Goal: Transaction & Acquisition: Purchase product/service

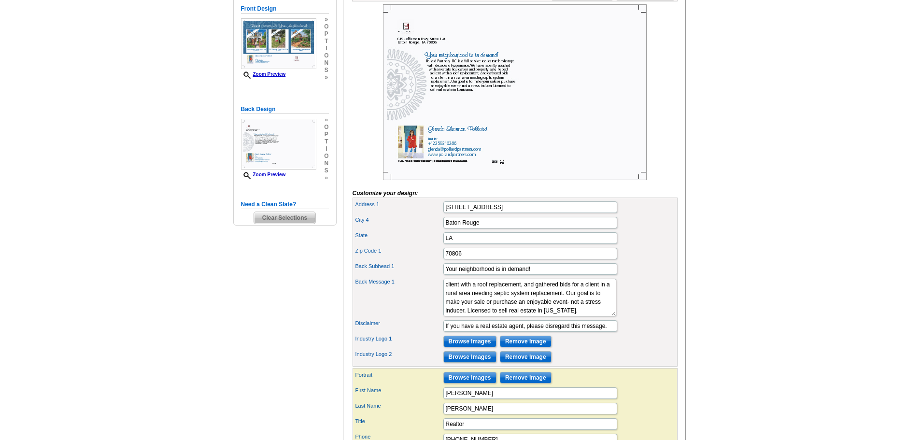
scroll to position [145, 0]
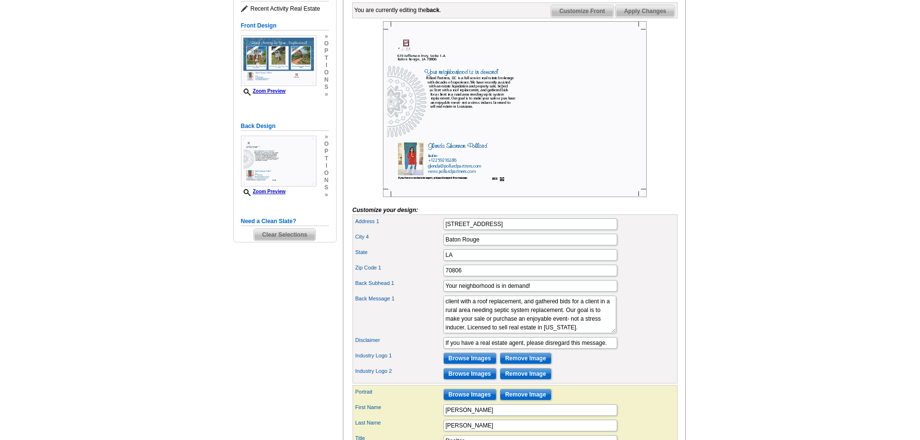
click at [588, 17] on span "Customize Front" at bounding box center [582, 11] width 62 height 12
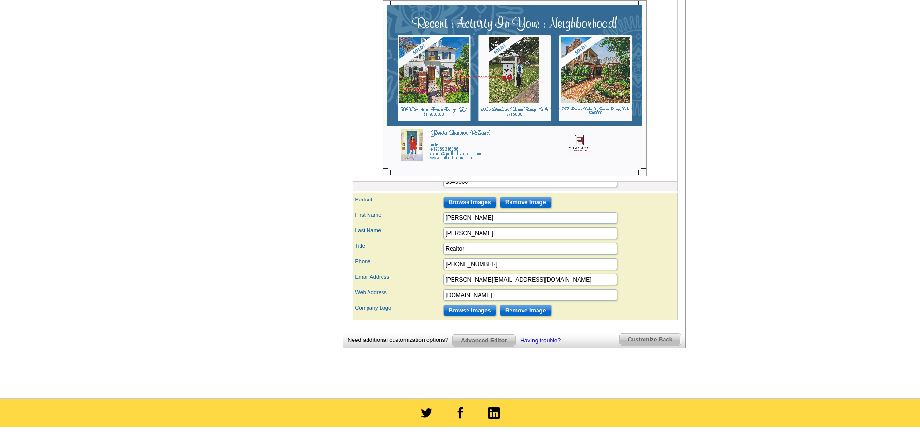
scroll to position [435, 0]
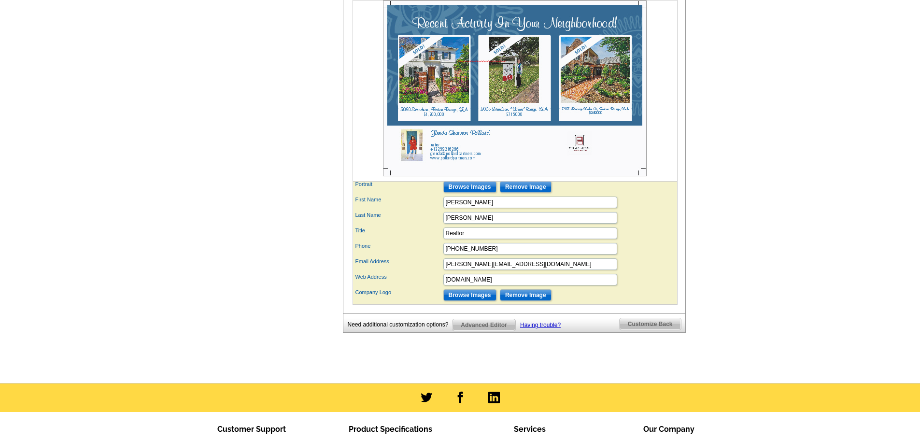
click at [486, 331] on span "Advanced Editor" at bounding box center [484, 325] width 62 height 12
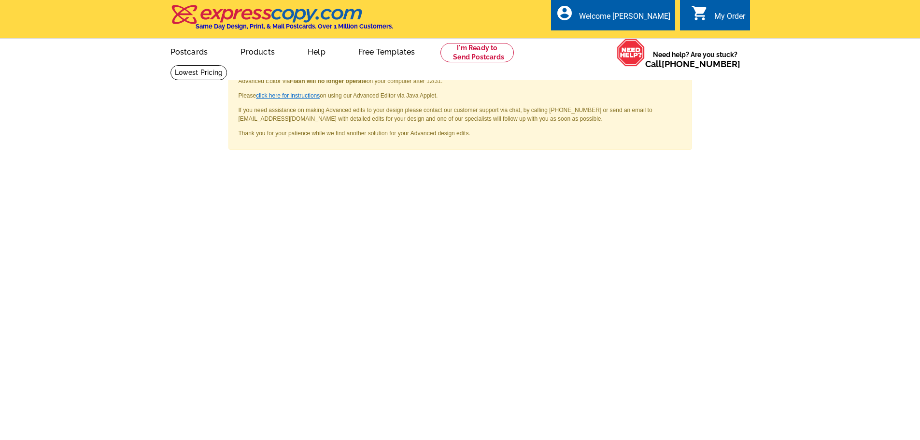
click at [276, 97] on link "click here for instructions" at bounding box center [288, 95] width 64 height 7
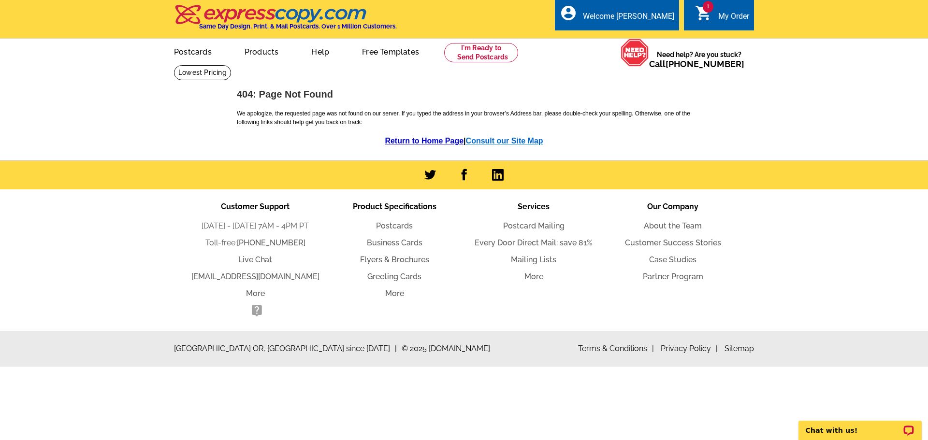
click at [499, 142] on link "Consult our Site Map" at bounding box center [504, 141] width 77 height 8
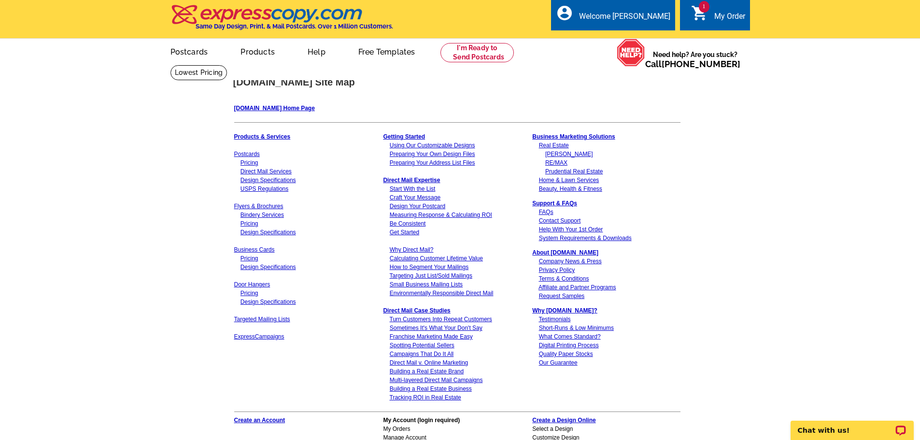
click at [733, 22] on div "My Order" at bounding box center [730, 19] width 31 height 14
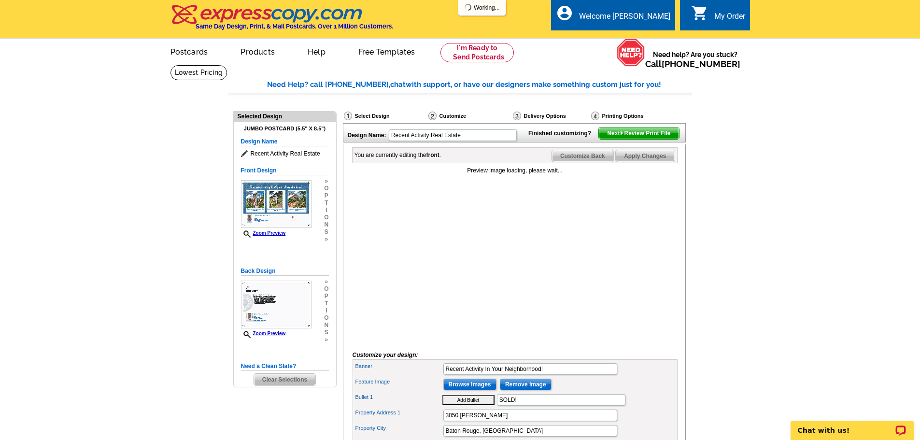
click at [647, 139] on span "Next Review Print File" at bounding box center [639, 134] width 80 height 12
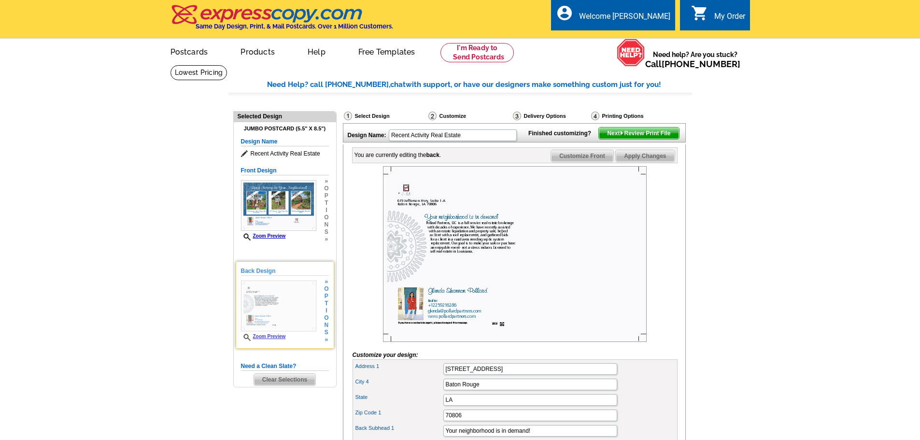
click at [297, 317] on img at bounding box center [278, 306] width 75 height 51
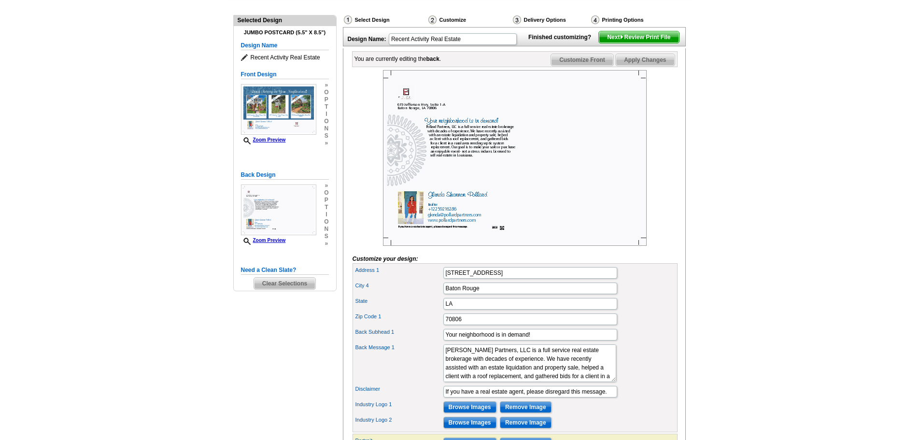
scroll to position [97, 0]
click at [503, 244] on img at bounding box center [515, 158] width 264 height 176
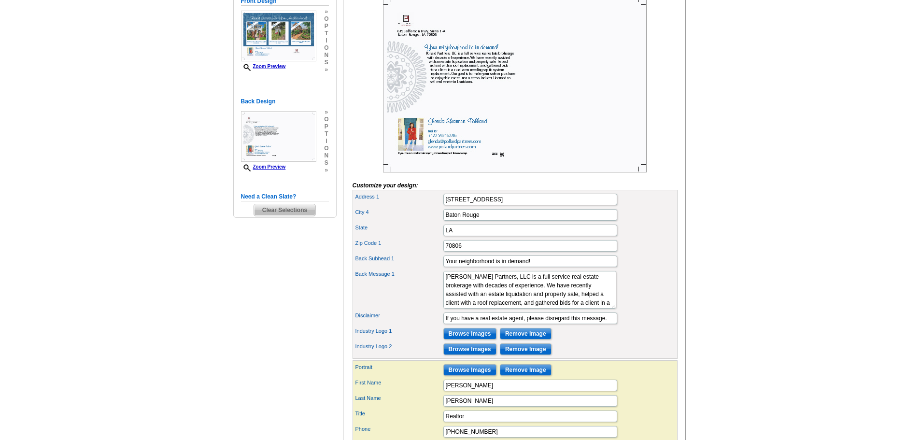
scroll to position [193, 0]
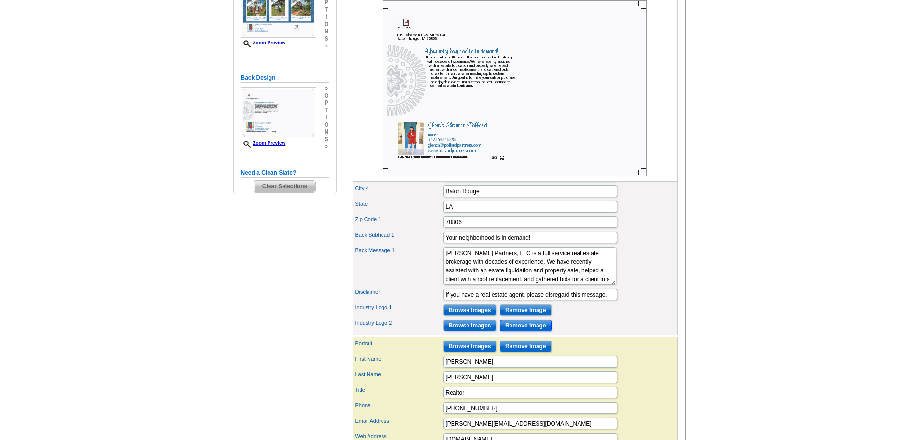
click at [531, 331] on input "Remove Image" at bounding box center [526, 326] width 52 height 12
click at [458, 331] on input "Browse Images" at bounding box center [470, 326] width 53 height 12
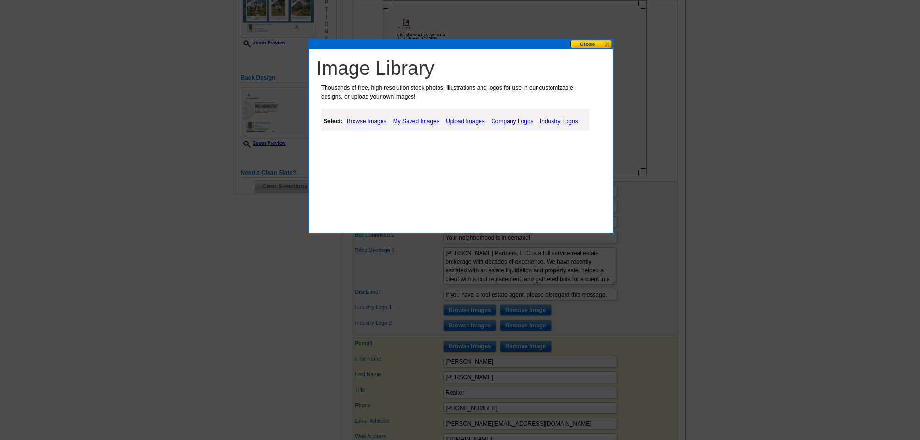
click at [556, 122] on link "Industry Logos" at bounding box center [559, 121] width 43 height 12
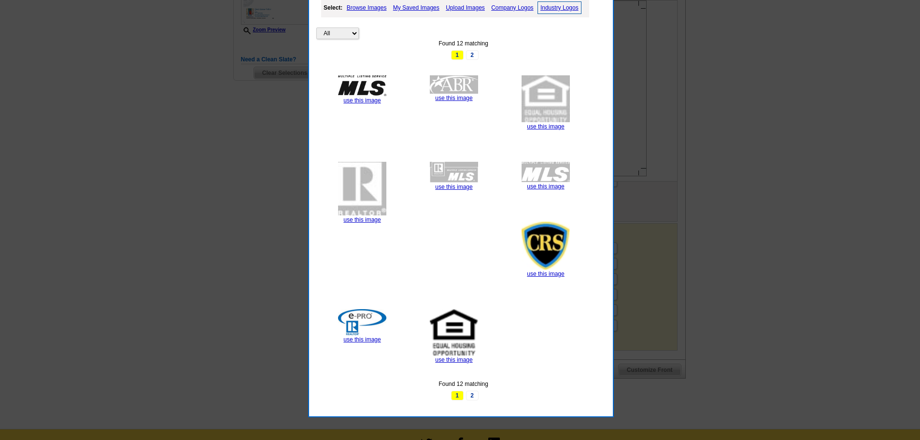
scroll to position [290, 0]
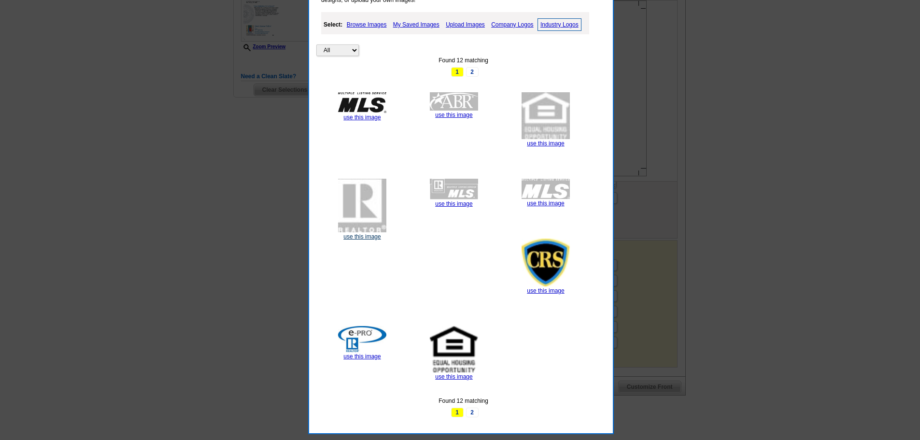
click at [366, 236] on link "use this image" at bounding box center [362, 236] width 37 height 7
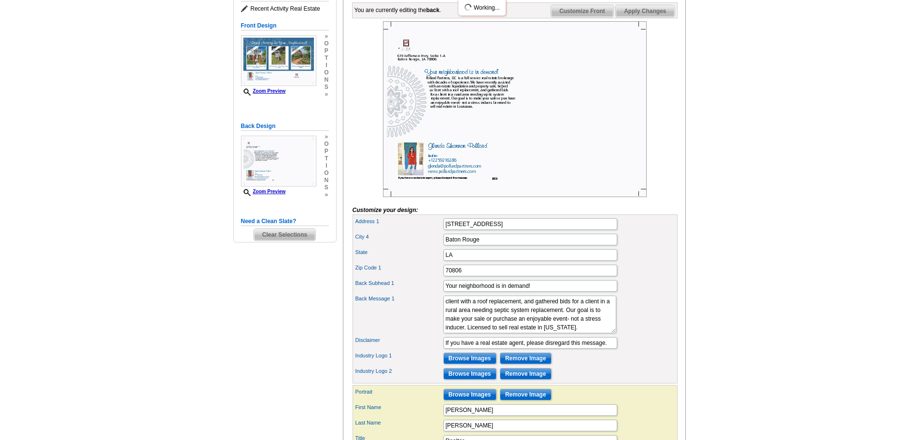
scroll to position [43, 0]
click at [517, 364] on input "Remove Image" at bounding box center [526, 359] width 52 height 12
click at [460, 364] on input "Browse Images" at bounding box center [470, 359] width 53 height 12
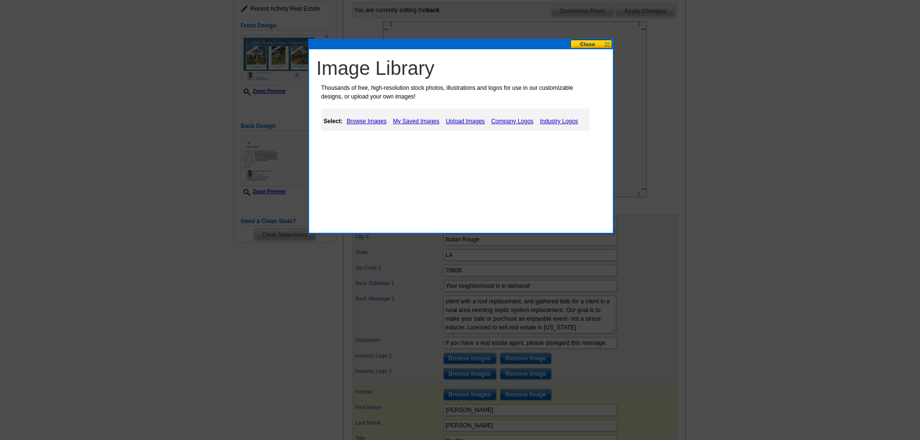
click at [550, 122] on link "Industry Logos" at bounding box center [559, 121] width 43 height 12
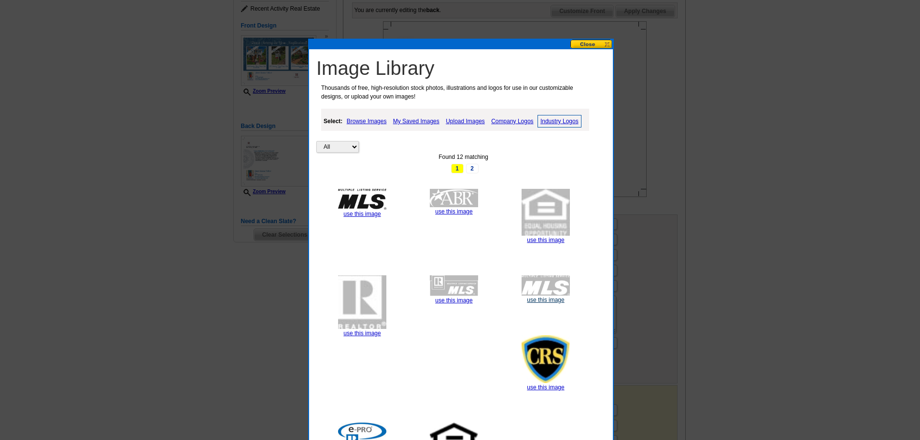
click at [547, 301] on link "use this image" at bounding box center [545, 300] width 37 height 7
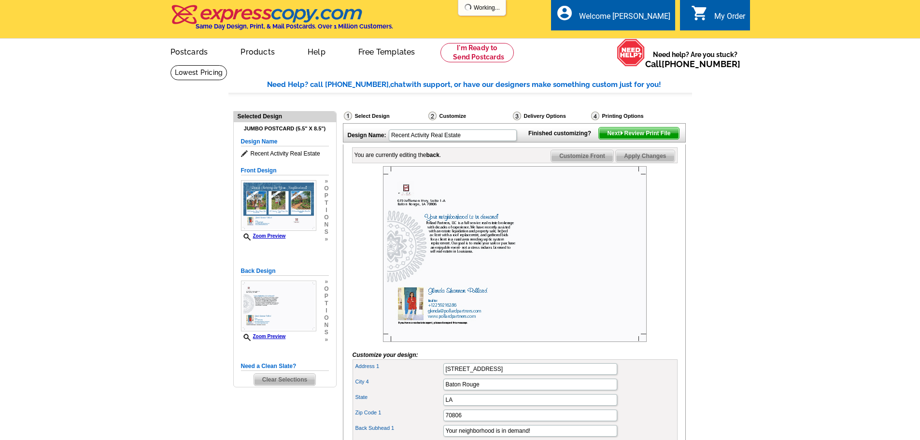
scroll to position [193, 0]
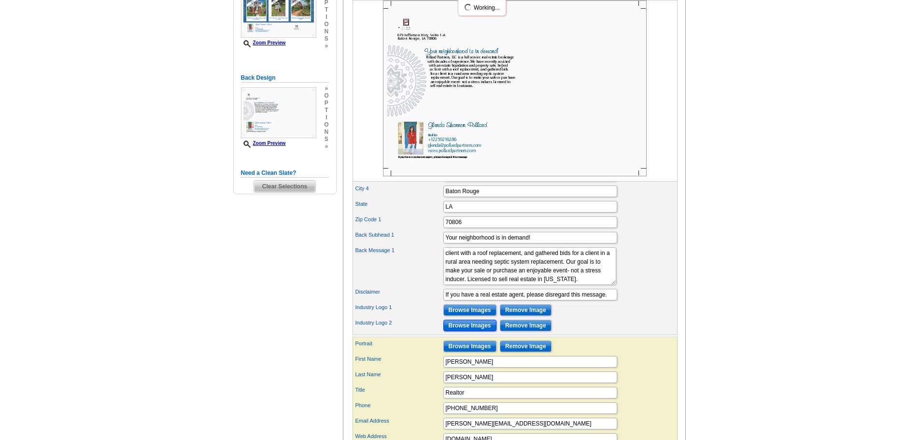
click at [488, 331] on input "Browse Images" at bounding box center [470, 326] width 53 height 12
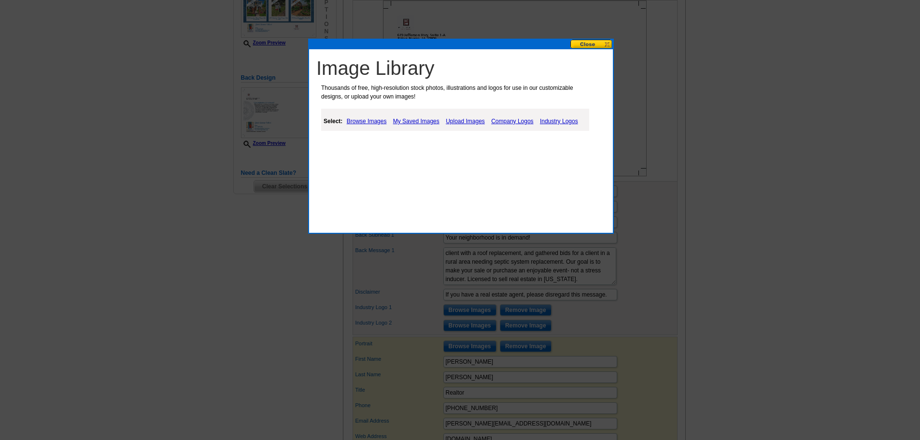
click at [555, 121] on link "Industry Logos" at bounding box center [559, 121] width 43 height 12
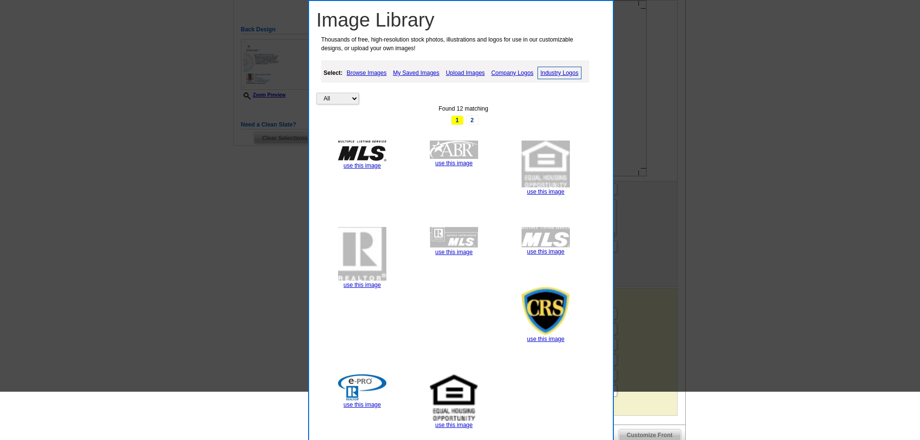
scroll to position [338, 0]
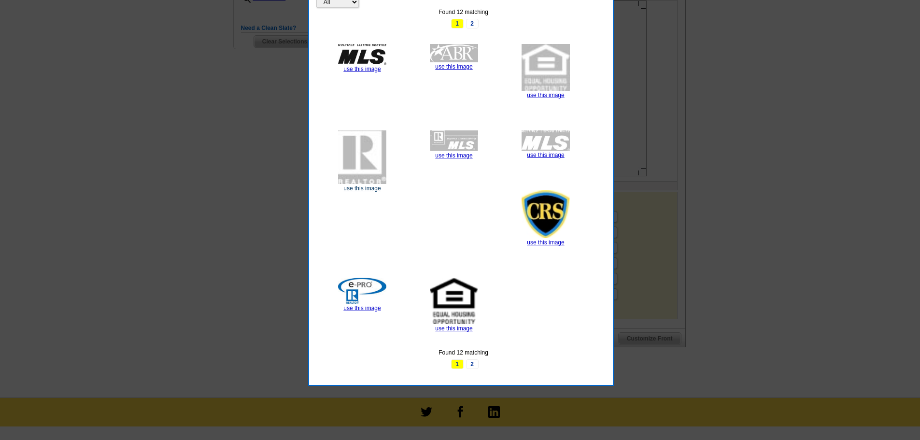
click at [362, 187] on link "use this image" at bounding box center [362, 188] width 37 height 7
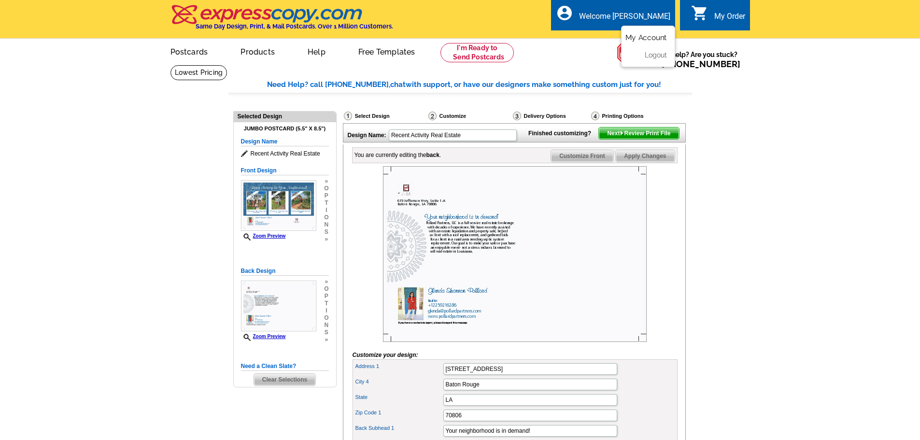
click at [644, 36] on link "My Account" at bounding box center [647, 37] width 42 height 9
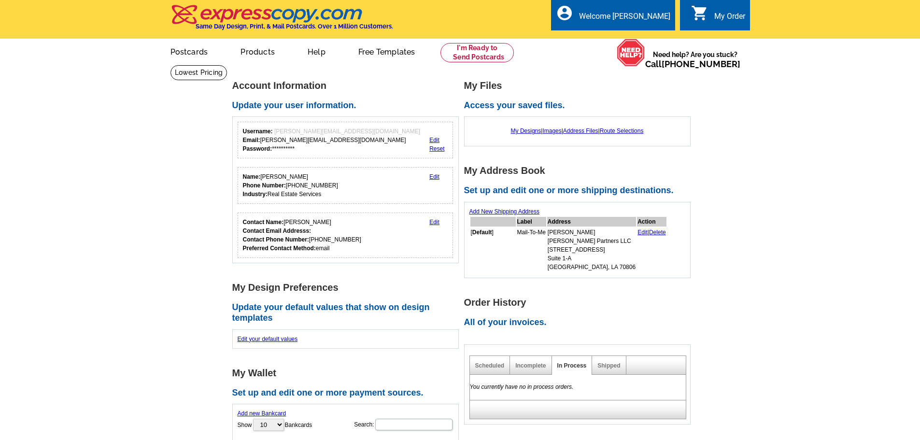
click at [226, 158] on main "**********" at bounding box center [460, 394] width 920 height 658
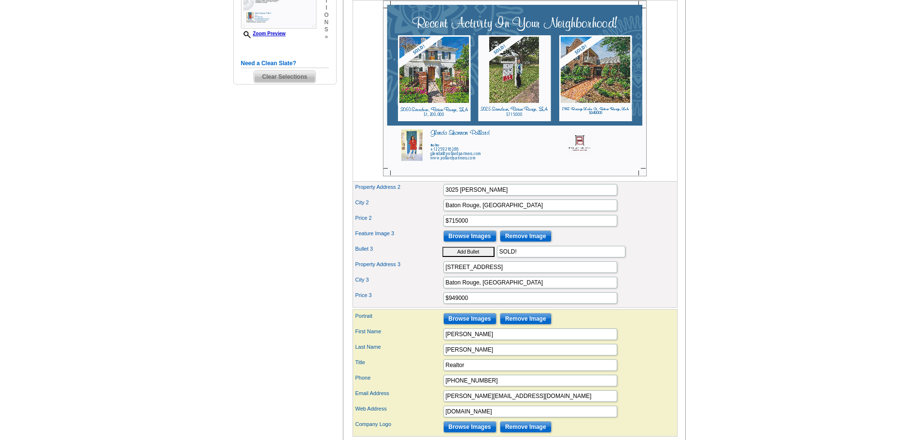
scroll to position [290, 0]
